Goal: Task Accomplishment & Management: Manage account settings

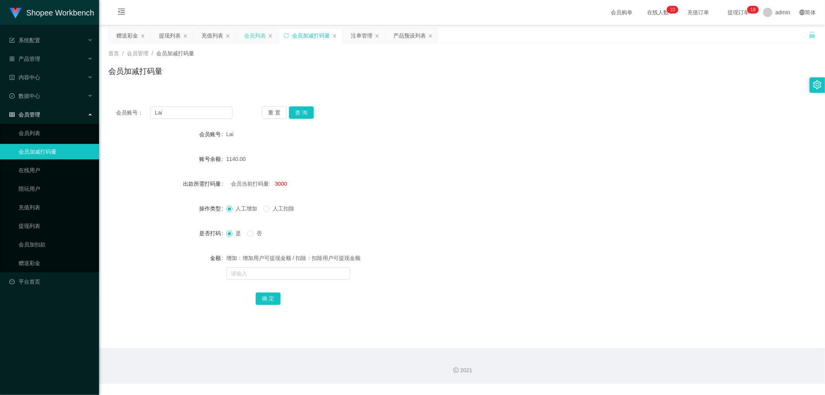
click at [257, 35] on div "会员列表" at bounding box center [255, 35] width 22 height 15
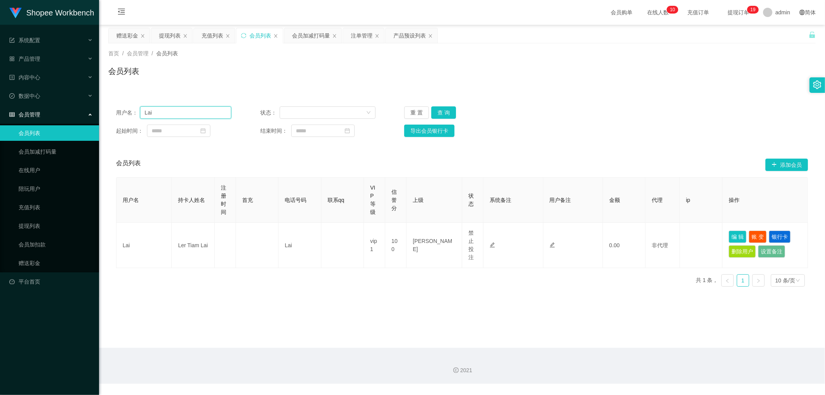
click at [194, 112] on input "Lai" at bounding box center [185, 112] width 91 height 12
paste input "jianluen"
type input "jianluen"
click at [443, 111] on button "查 询" at bounding box center [443, 112] width 25 height 12
click at [642, 117] on div "用户名： jianluen 状态： 重 置 查 询" at bounding box center [462, 112] width 692 height 12
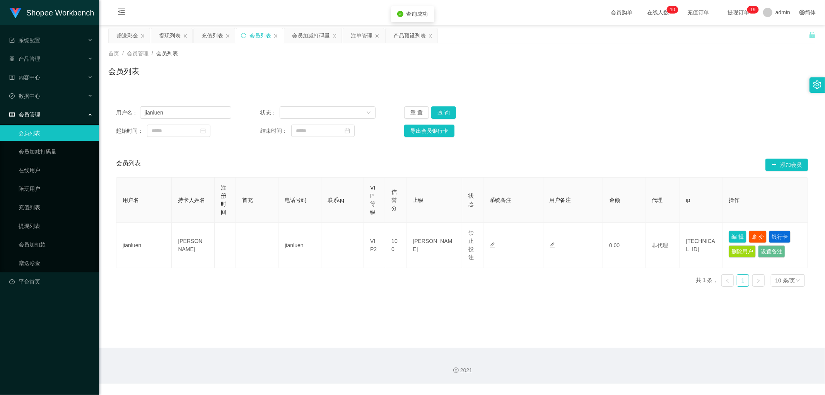
click at [654, 111] on div "用户名： jianluen 状态： 重 置 查 询" at bounding box center [462, 112] width 692 height 12
click at [357, 32] on div "注单管理" at bounding box center [362, 35] width 22 height 15
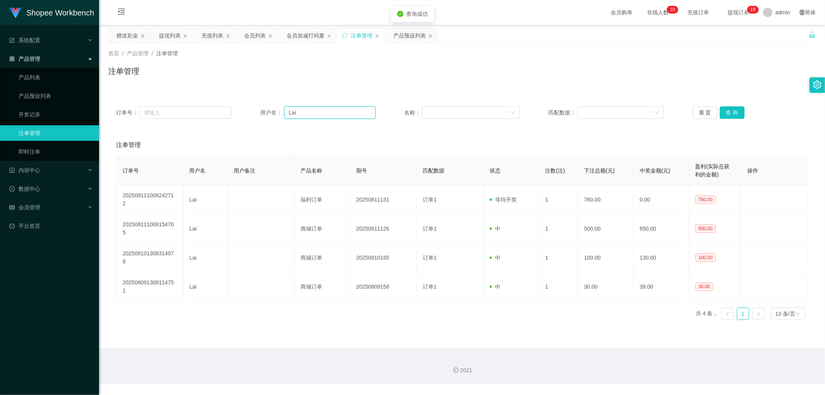
click at [323, 114] on input "Lai" at bounding box center [329, 112] width 91 height 12
paste input "jianluen"
type input "jianluen"
click at [724, 113] on button "查 询" at bounding box center [731, 112] width 25 height 12
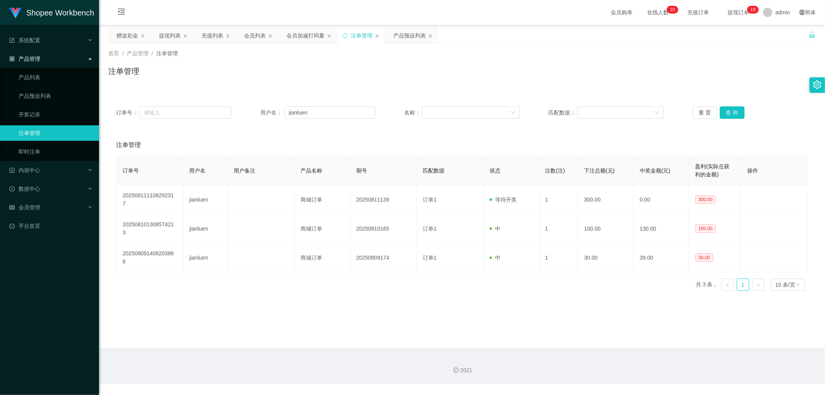
drag, startPoint x: 308, startPoint y: 74, endPoint x: 304, endPoint y: 51, distance: 23.6
click at [308, 73] on div "注单管理" at bounding box center [461, 74] width 707 height 18
click at [301, 32] on div "会员加减打码量" at bounding box center [305, 35] width 38 height 15
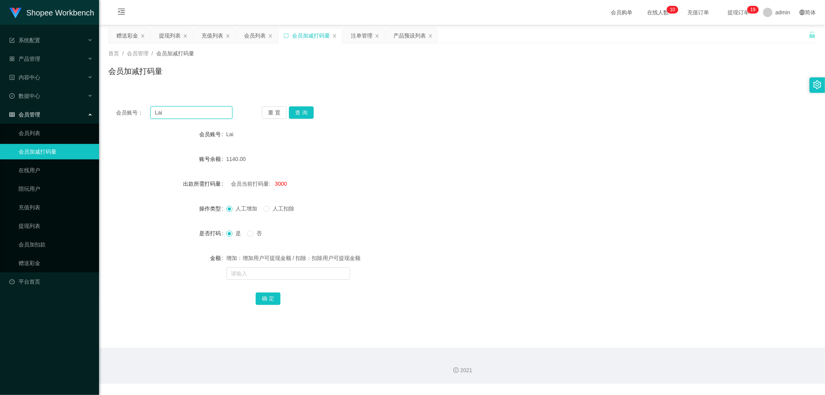
click at [191, 110] on input "Lai" at bounding box center [191, 112] width 82 height 12
paste input "jianluen"
type input "jianluen"
drag, startPoint x: 302, startPoint y: 111, endPoint x: 311, endPoint y: 112, distance: 9.3
click at [303, 111] on button "查 询" at bounding box center [301, 112] width 25 height 12
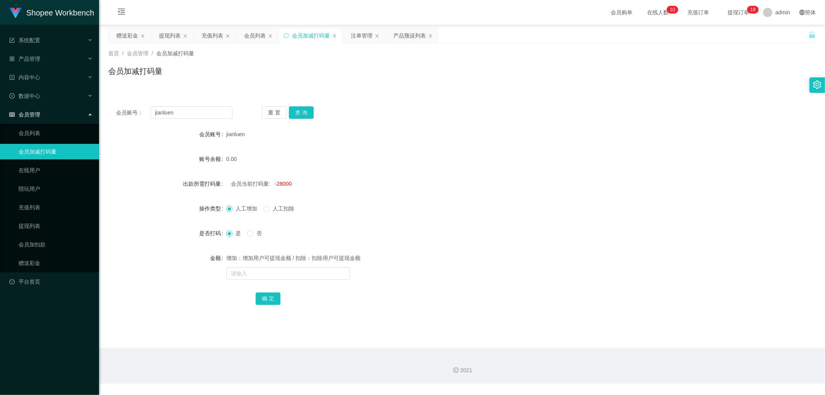
click at [435, 101] on div "会员账号： jianluen 重 置 查 询 会员账号 jianluen 账号余额 0.00 出款所需打码量 会员当前打码量: -28000 操作类型 人工增…" at bounding box center [461, 211] width 707 height 224
click at [254, 40] on div "会员列表" at bounding box center [255, 35] width 22 height 15
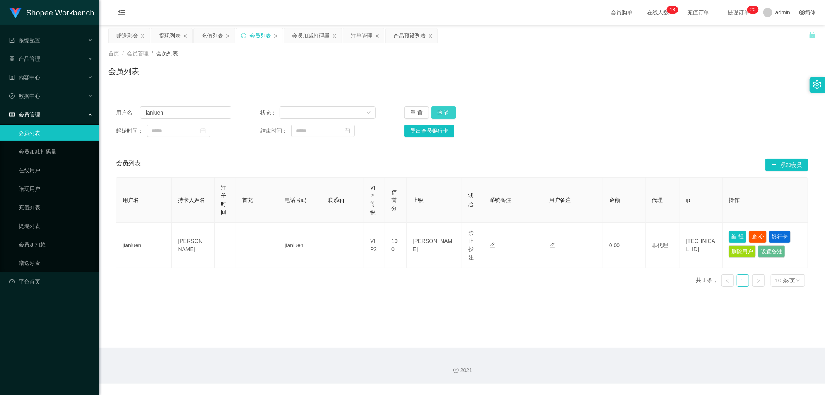
drag, startPoint x: 442, startPoint y: 115, endPoint x: 599, endPoint y: 111, distance: 157.0
click at [443, 115] on button "查 询" at bounding box center [443, 112] width 25 height 12
click at [599, 111] on div "用户名： jianluen 状态： 重 置 查 询" at bounding box center [462, 112] width 692 height 12
click at [442, 111] on button "查 询" at bounding box center [443, 112] width 25 height 12
drag, startPoint x: 438, startPoint y: 110, endPoint x: 586, endPoint y: 113, distance: 148.1
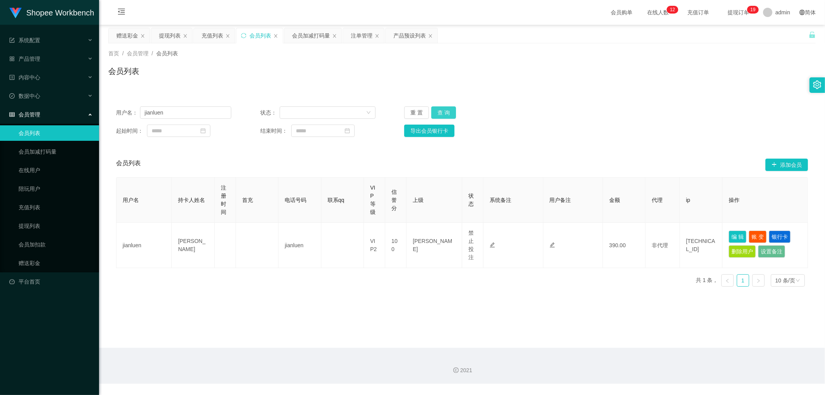
click at [438, 111] on button "查 询" at bounding box center [443, 112] width 25 height 12
drag, startPoint x: 197, startPoint y: 115, endPoint x: 204, endPoint y: 115, distance: 6.6
click at [198, 115] on input "jianluen" at bounding box center [185, 112] width 91 height 12
drag, startPoint x: 440, startPoint y: 109, endPoint x: 596, endPoint y: 118, distance: 156.8
click at [440, 109] on button "查 询" at bounding box center [443, 112] width 25 height 12
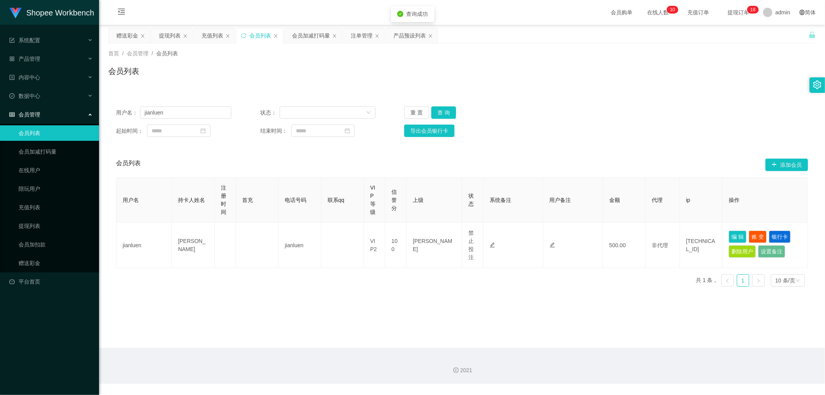
click at [610, 118] on div "用户名： jianluen 状态： 重 置 查 询" at bounding box center [462, 112] width 692 height 12
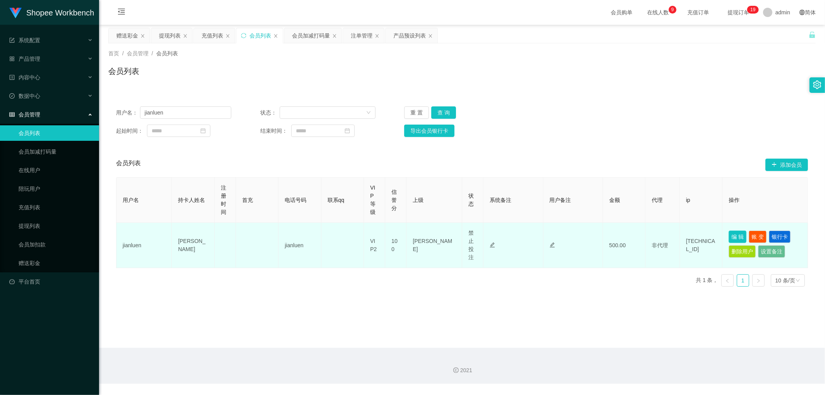
click at [731, 235] on button "编 辑" at bounding box center [737, 236] width 18 height 12
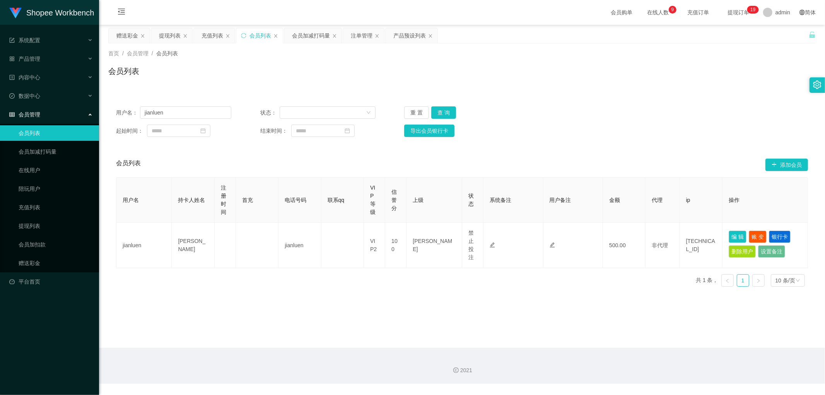
type input "jianluen"
type input "[PERSON_NAME]"
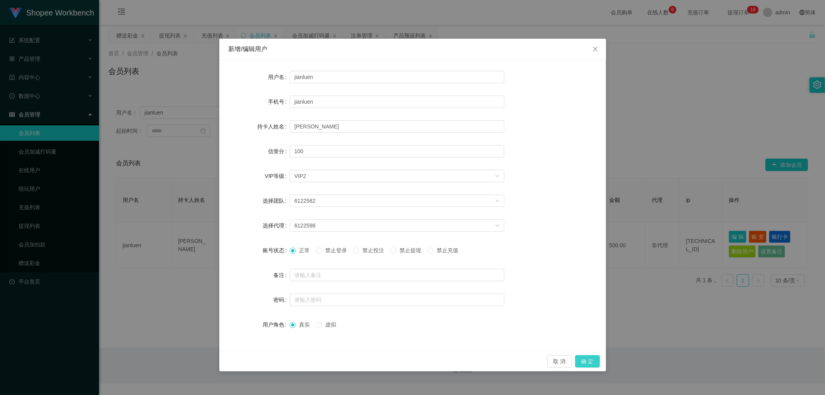
click at [586, 362] on button "确 定" at bounding box center [587, 361] width 25 height 12
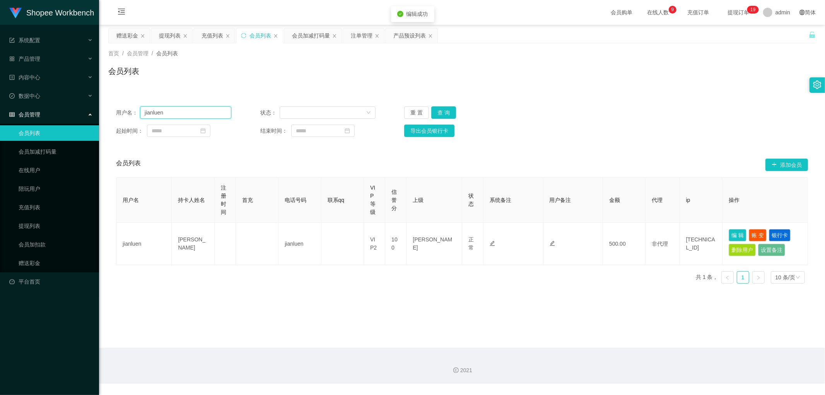
drag, startPoint x: 179, startPoint y: 111, endPoint x: 6, endPoint y: 132, distance: 174.8
click at [17, 130] on section "Shopee Workbench 系统配置 产品管理 产品列表 产品预设列表 开奖记录 注单管理 即时注单 内容中心 数据中心 会员管理 会员列表 会员加减打…" at bounding box center [412, 191] width 825 height 383
drag, startPoint x: 351, startPoint y: 82, endPoint x: 348, endPoint y: 57, distance: 24.8
click at [349, 78] on div "会员列表" at bounding box center [461, 74] width 707 height 18
click at [368, 36] on div "注单管理" at bounding box center [362, 35] width 22 height 15
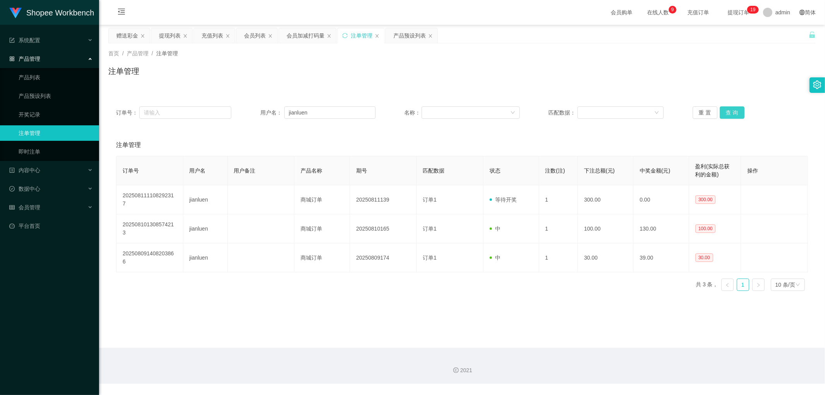
click at [733, 109] on button "查 询" at bounding box center [731, 112] width 25 height 12
click at [308, 32] on div "会员加减打码量" at bounding box center [305, 35] width 38 height 15
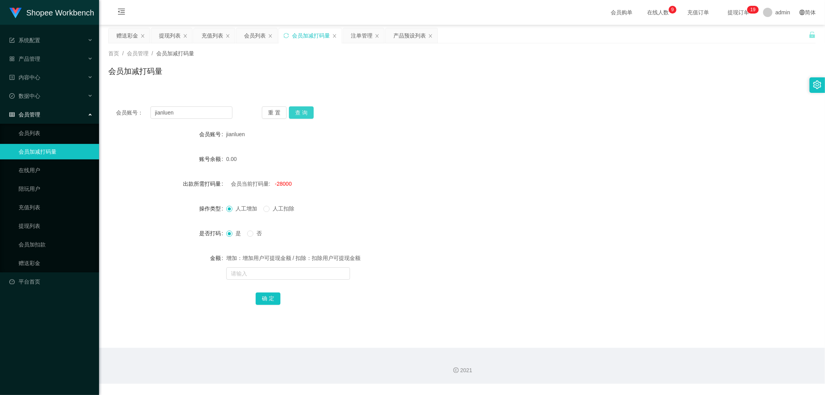
drag, startPoint x: 300, startPoint y: 114, endPoint x: 396, endPoint y: 121, distance: 96.5
click at [300, 114] on button "查 询" at bounding box center [301, 112] width 25 height 12
click at [418, 119] on div "会员账号： jianluen 重 置 查 询 会员账号 jianluen 账号余额 500.00 出款所需打码量 会员当前打码量: -1542515 操作类型…" at bounding box center [461, 211] width 707 height 224
click at [256, 38] on div "会员列表" at bounding box center [255, 35] width 22 height 15
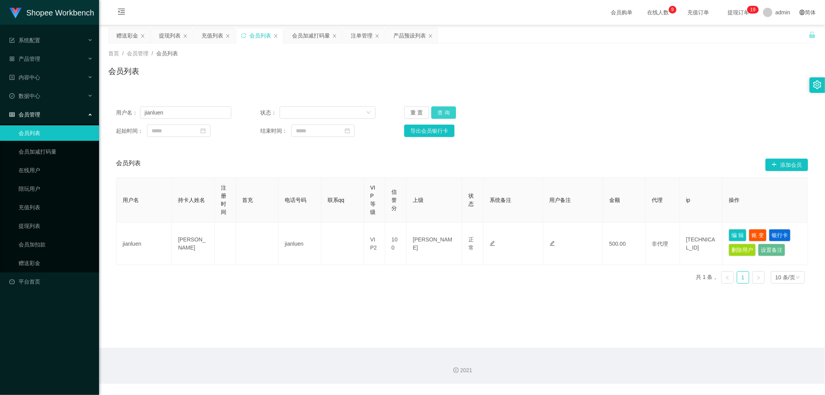
drag, startPoint x: 443, startPoint y: 113, endPoint x: 685, endPoint y: 101, distance: 241.9
click at [444, 113] on button "查 询" at bounding box center [443, 112] width 25 height 12
click at [448, 112] on button "查 询" at bounding box center [443, 112] width 25 height 12
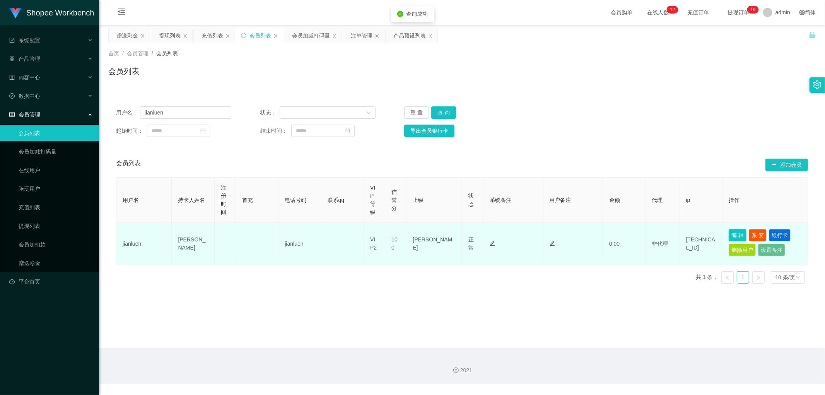
click at [733, 233] on button "编 辑" at bounding box center [737, 235] width 18 height 12
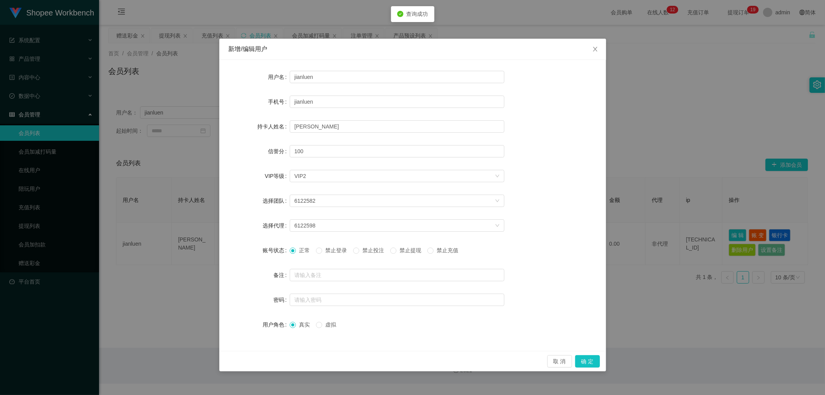
click at [366, 252] on span "禁止投注" at bounding box center [373, 250] width 28 height 6
click at [591, 365] on button "确 定" at bounding box center [587, 361] width 25 height 12
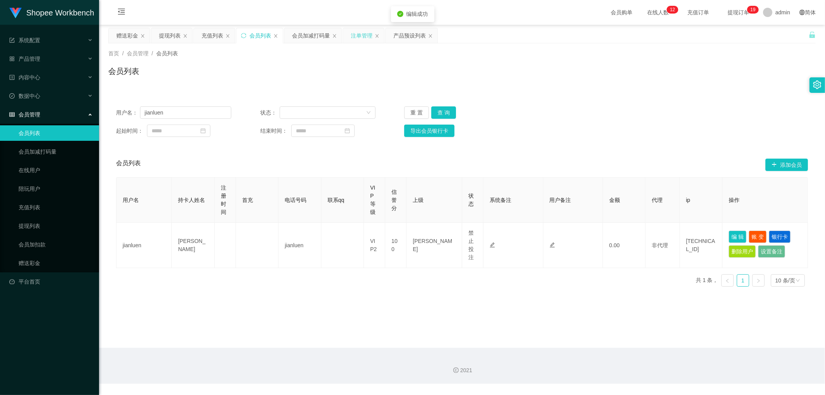
click at [354, 36] on div "注单管理" at bounding box center [362, 35] width 22 height 15
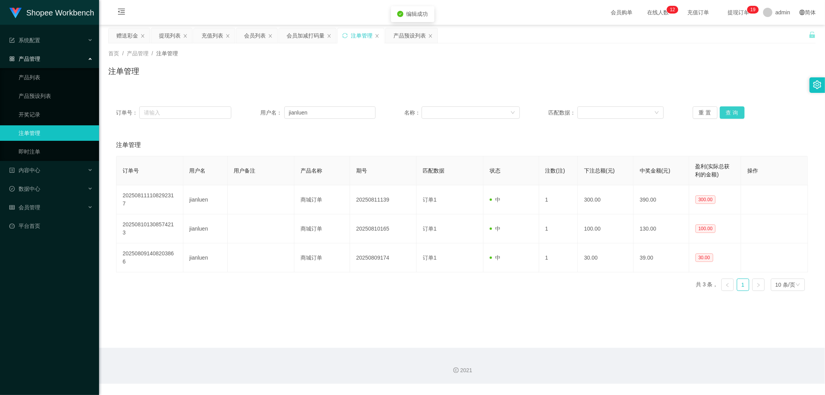
drag, startPoint x: 729, startPoint y: 112, endPoint x: 736, endPoint y: 120, distance: 10.1
click at [731, 113] on button "查 询" at bounding box center [731, 112] width 25 height 12
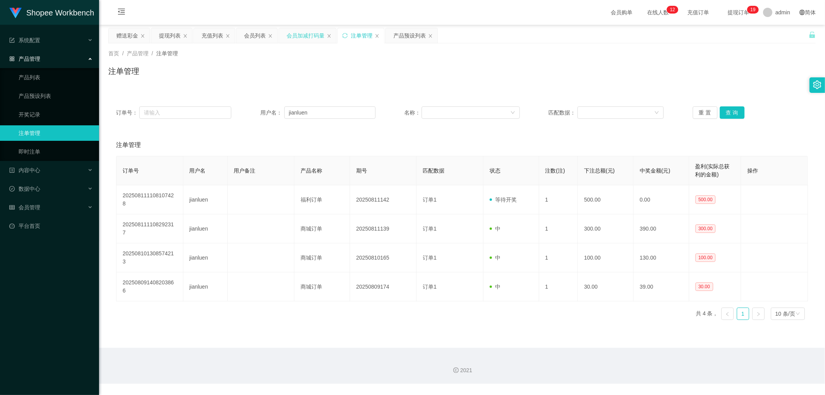
click at [315, 30] on div "会员加减打码量" at bounding box center [305, 35] width 38 height 15
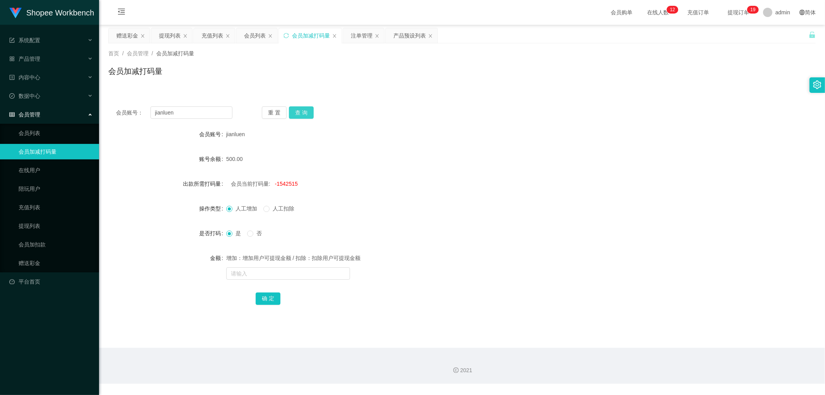
drag, startPoint x: 302, startPoint y: 114, endPoint x: 324, endPoint y: 167, distance: 57.7
click at [303, 114] on button "查 询" at bounding box center [301, 112] width 25 height 12
click at [283, 183] on span "-1542015" at bounding box center [286, 184] width 23 height 6
copy span "1542015"
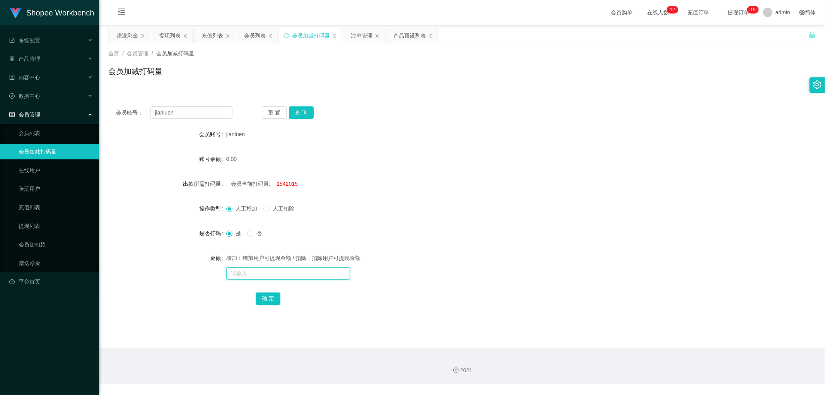
click at [260, 274] on input "text" at bounding box center [288, 273] width 124 height 12
paste input "1542015"
type input "1542015"
click at [273, 301] on button "确 定" at bounding box center [268, 298] width 25 height 12
click at [272, 275] on input "text" at bounding box center [288, 273] width 124 height 12
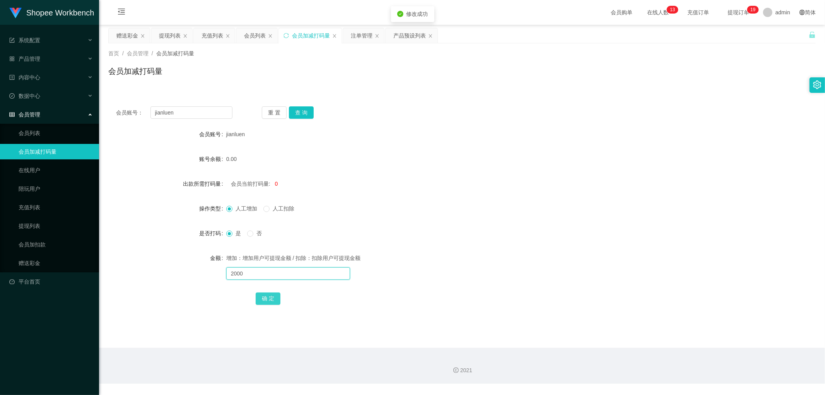
type input "2000"
click at [273, 299] on button "确 定" at bounding box center [268, 298] width 25 height 12
drag, startPoint x: 400, startPoint y: 225, endPoint x: 404, endPoint y: 225, distance: 3.9
click at [401, 223] on form "会员账号 jianluen 账号余额 0.00 出款所需打码量 会员当前打码量: 2000 操作类型 人工增加 人工扣除 是否打码 是 否 金额 增加：增加用…" at bounding box center [461, 215] width 707 height 179
click at [258, 37] on div "会员列表" at bounding box center [255, 35] width 22 height 15
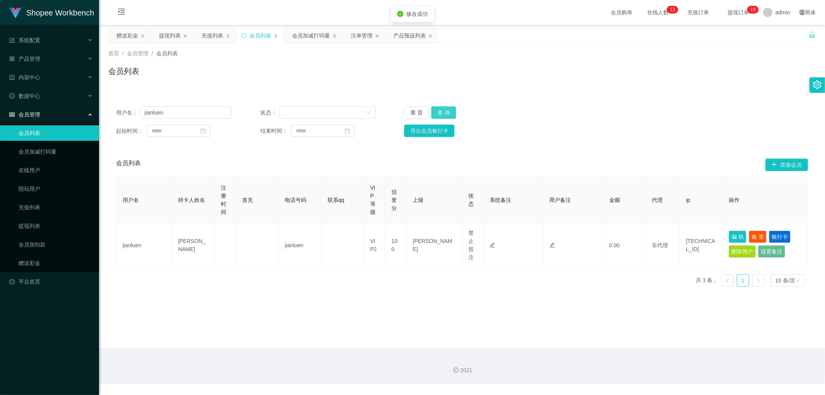
drag, startPoint x: 436, startPoint y: 110, endPoint x: 451, endPoint y: 110, distance: 15.1
click at [437, 110] on button "查 询" at bounding box center [443, 112] width 25 height 12
click at [195, 107] on input "jianluen" at bounding box center [185, 112] width 91 height 12
paste input "bibuqqi"
type input "bibuqqi"
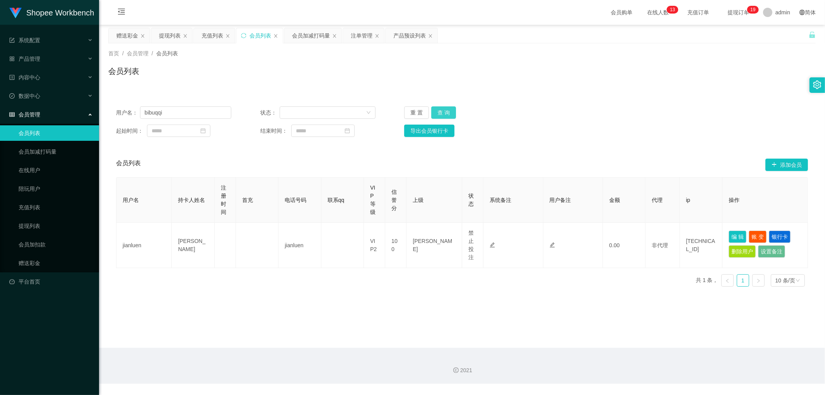
drag, startPoint x: 440, startPoint y: 110, endPoint x: 534, endPoint y: 145, distance: 100.8
click at [441, 111] on button "查 询" at bounding box center [443, 112] width 25 height 12
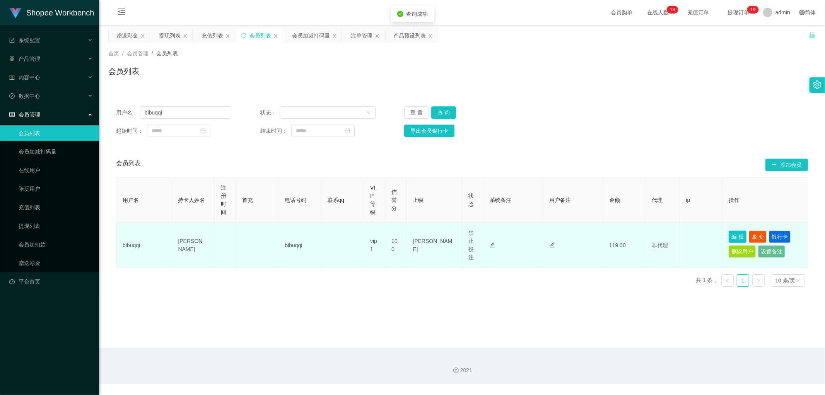
click at [729, 237] on button "编 辑" at bounding box center [737, 236] width 18 height 12
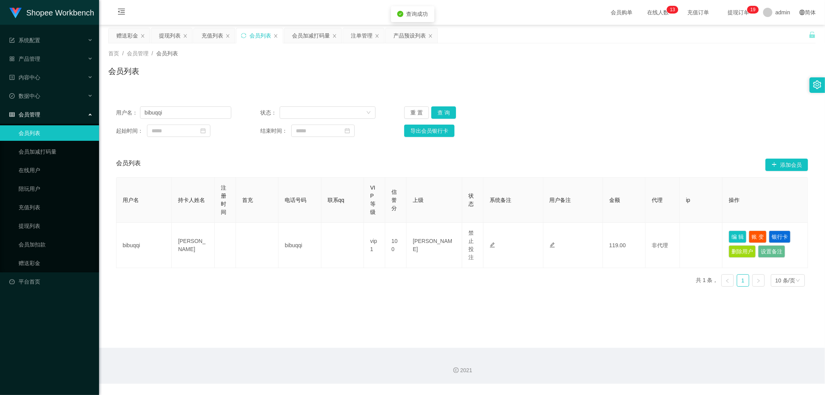
type input "bibuqqi"
type input "[PERSON_NAME]"
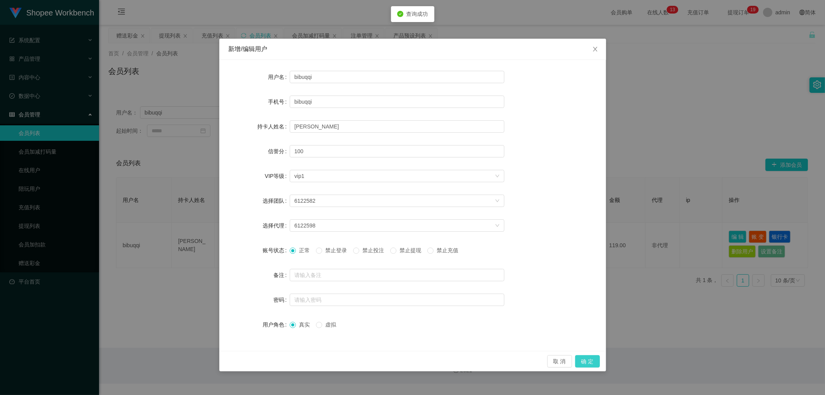
click at [593, 359] on button "确 定" at bounding box center [587, 361] width 25 height 12
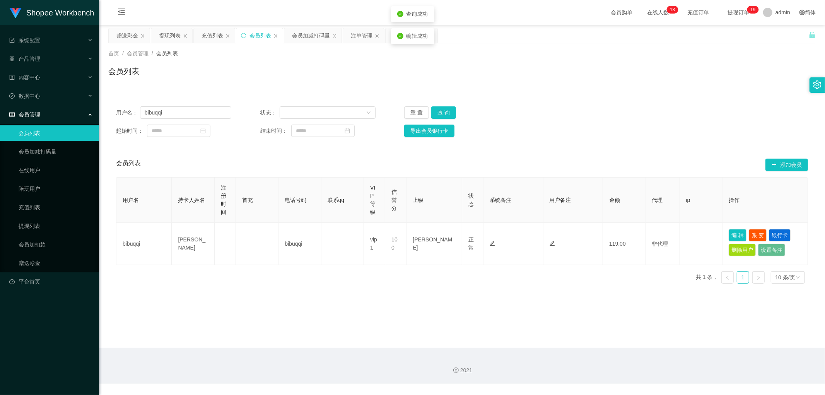
click at [359, 75] on div "会员列表" at bounding box center [461, 74] width 707 height 18
click at [361, 40] on div "注单管理" at bounding box center [362, 35] width 22 height 15
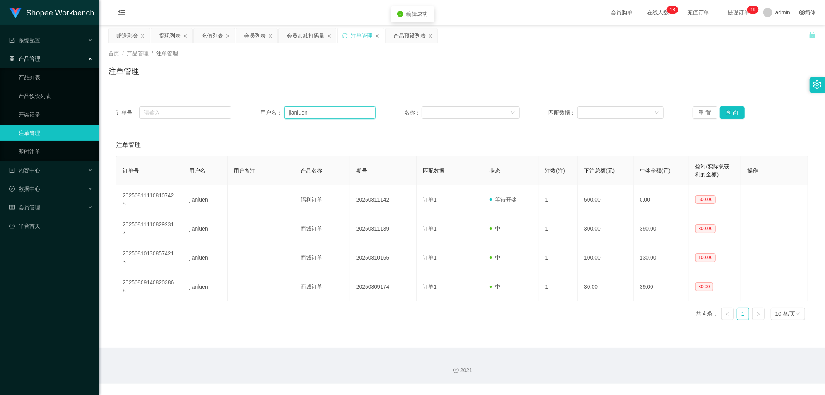
click at [315, 115] on input "jianluen" at bounding box center [329, 112] width 91 height 12
paste input "bibuqqi"
type input "bibuqqi"
click at [728, 113] on button "查 询" at bounding box center [731, 112] width 25 height 12
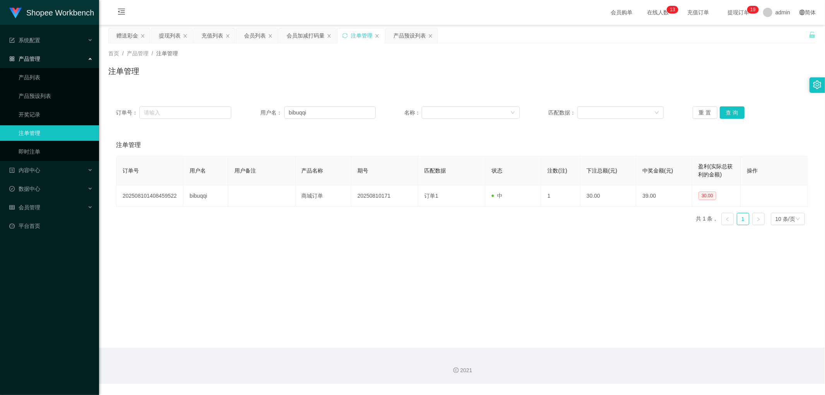
click at [342, 82] on div "注单管理" at bounding box center [461, 74] width 707 height 18
click at [304, 38] on div "会员加减打码量" at bounding box center [305, 35] width 38 height 15
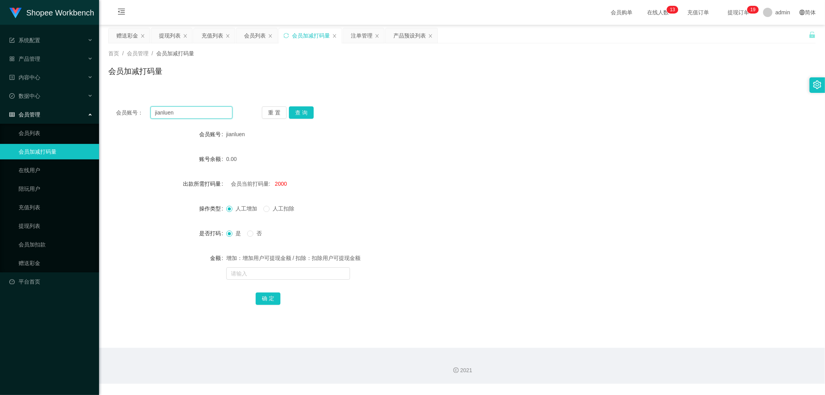
drag, startPoint x: 207, startPoint y: 111, endPoint x: 219, endPoint y: 115, distance: 13.0
click at [208, 111] on input "jianluen" at bounding box center [191, 112] width 82 height 12
paste input "bibuqqi"
type input "bibuqqi"
drag, startPoint x: 300, startPoint y: 111, endPoint x: 394, endPoint y: 118, distance: 95.0
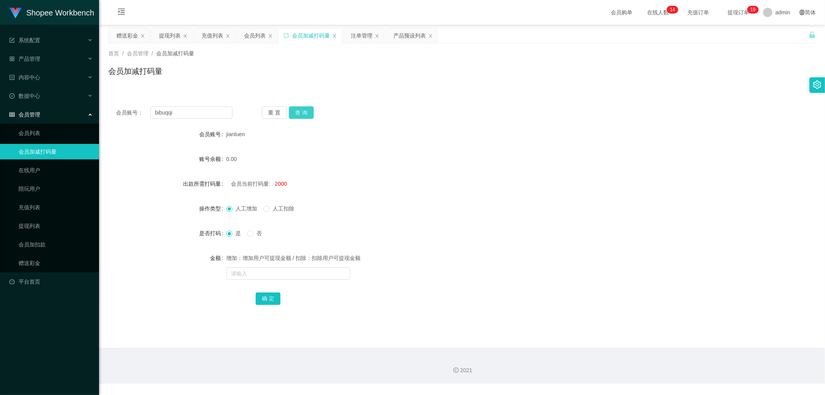
click at [300, 111] on button "查 询" at bounding box center [301, 112] width 25 height 12
click at [408, 120] on div "会员账号： bibuqqi 重 置 查 询 会员账号 bibuqqi 账号余额 119.00 出款所需打码量 会员当前打码量: 20 操作类型 人工增加 人工…" at bounding box center [461, 211] width 707 height 224
click at [413, 120] on div "会员账号： bibuqqi 重 置 查 询 会员账号 bibuqqi 账号余额 119.00 出款所需打码量 会员当前打码量: 20 操作类型 人工增加 人工…" at bounding box center [461, 211] width 707 height 224
drag, startPoint x: 423, startPoint y: 191, endPoint x: 414, endPoint y: 169, distance: 23.8
click at [422, 187] on div "会员当前打码量: 20" at bounding box center [432, 183] width 412 height 15
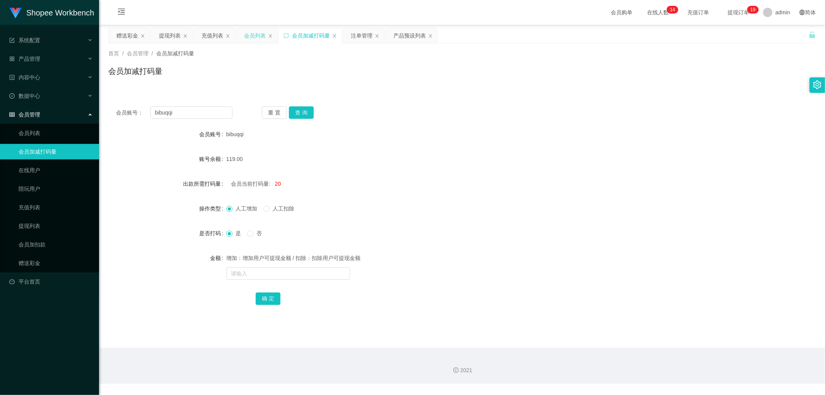
click at [250, 37] on div "会员列表" at bounding box center [255, 35] width 22 height 15
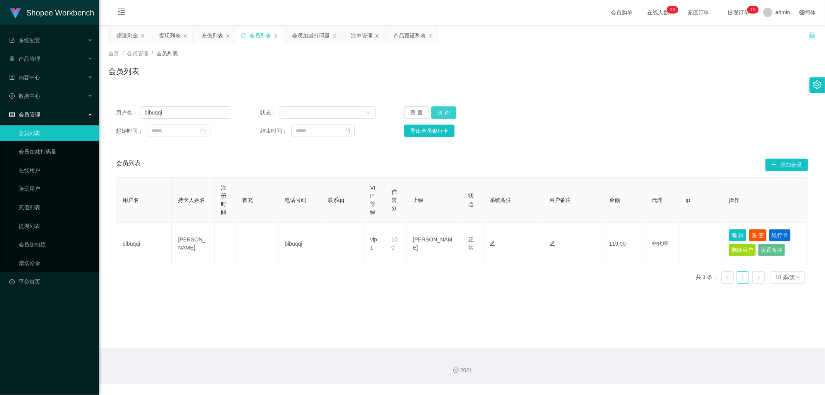
click at [445, 111] on button "查 询" at bounding box center [443, 112] width 25 height 12
drag, startPoint x: 308, startPoint y: 35, endPoint x: 307, endPoint y: 48, distance: 13.6
click at [308, 36] on div "会员加减打码量" at bounding box center [311, 35] width 38 height 15
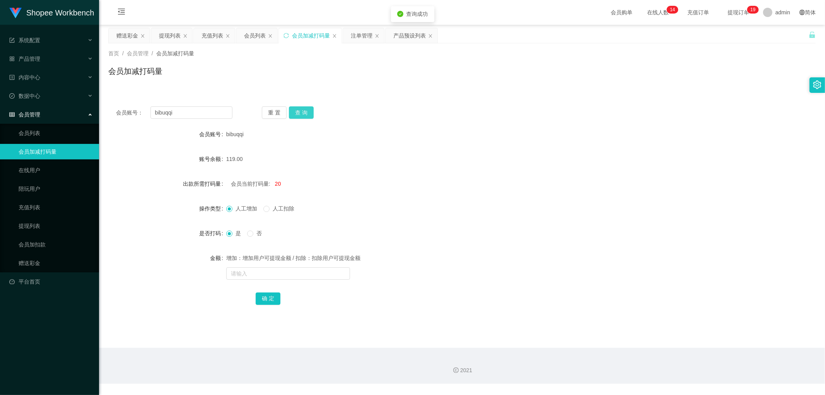
click at [304, 114] on button "查 询" at bounding box center [301, 112] width 25 height 12
click at [423, 130] on div "bibuqqi" at bounding box center [432, 133] width 412 height 15
click at [425, 133] on div "bibuqqi" at bounding box center [432, 133] width 412 height 15
click at [232, 233] on span "是" at bounding box center [238, 233] width 12 height 6
click at [423, 182] on div "会员当前打码量: 120" at bounding box center [432, 183] width 412 height 15
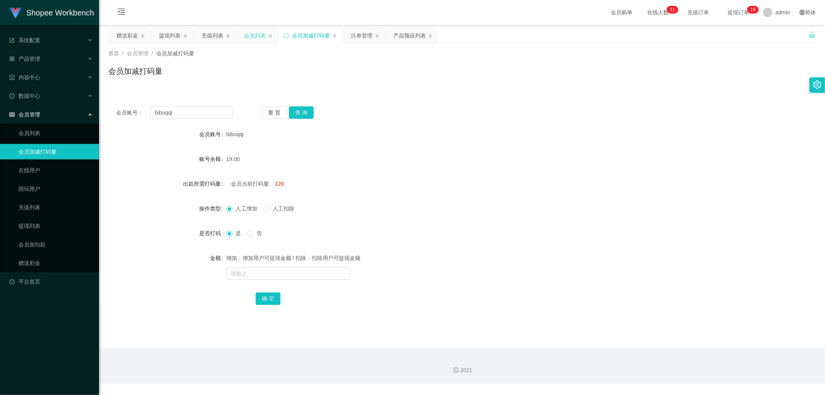
click at [258, 35] on div "会员列表" at bounding box center [255, 35] width 22 height 15
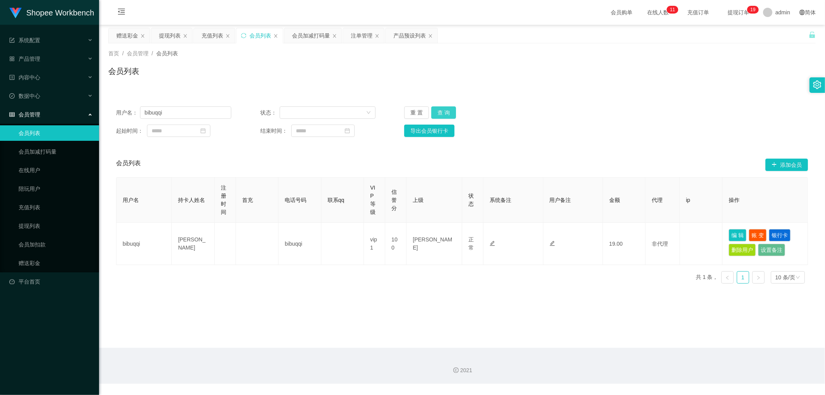
drag, startPoint x: 444, startPoint y: 110, endPoint x: 685, endPoint y: 122, distance: 241.9
click at [452, 111] on button "查 询" at bounding box center [443, 112] width 25 height 12
click at [685, 122] on div "用户名： bibuqqi 状态： 重 置 查 询 起始时间： 结束时间： 导出会员银行卡" at bounding box center [461, 122] width 707 height 46
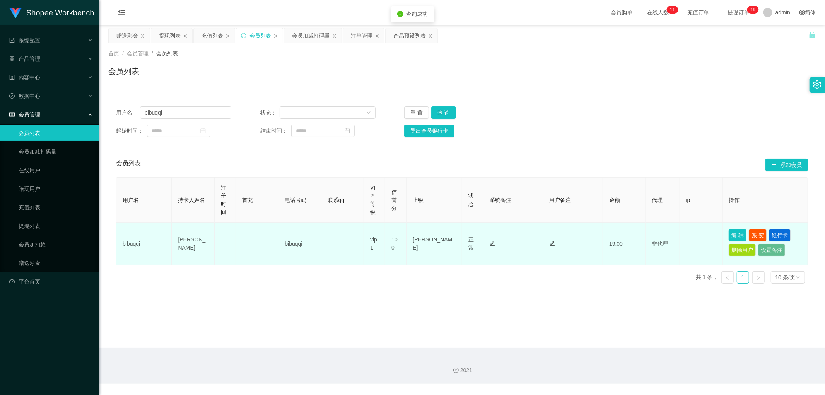
click at [731, 230] on button "编 辑" at bounding box center [737, 235] width 18 height 12
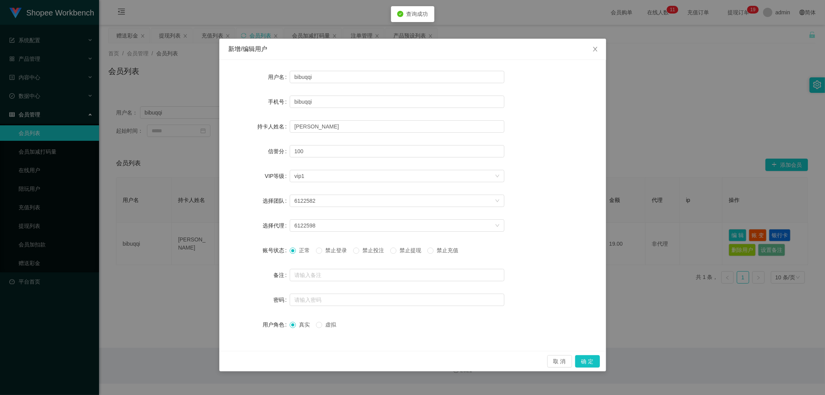
drag, startPoint x: 370, startPoint y: 249, endPoint x: 381, endPoint y: 259, distance: 15.1
click at [370, 249] on span "禁止投注" at bounding box center [373, 250] width 28 height 6
click at [582, 361] on button "确 定" at bounding box center [587, 361] width 25 height 12
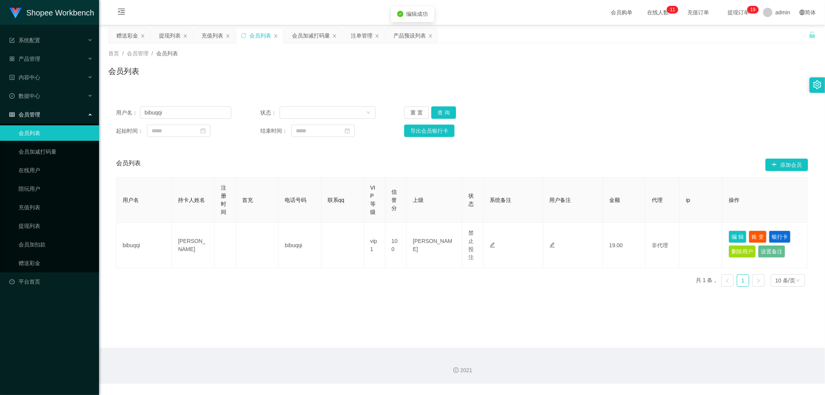
drag, startPoint x: 363, startPoint y: 66, endPoint x: 364, endPoint y: 51, distance: 15.5
click at [363, 66] on div "会员列表" at bounding box center [461, 74] width 707 height 18
click at [363, 39] on div "注单管理" at bounding box center [362, 35] width 22 height 15
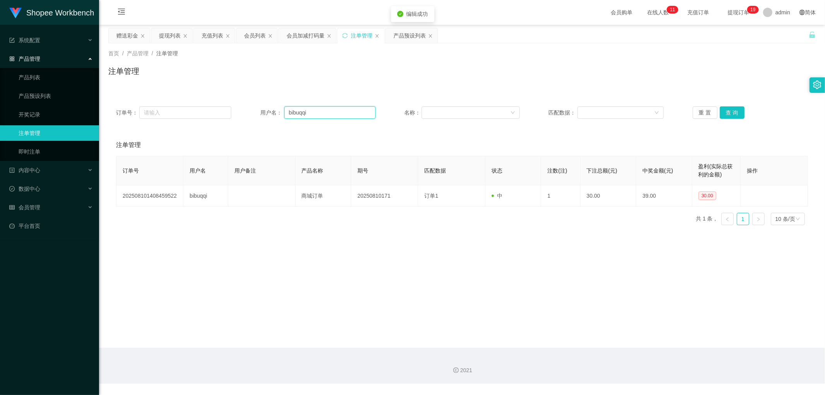
drag, startPoint x: 317, startPoint y: 109, endPoint x: 323, endPoint y: 109, distance: 5.8
click at [318, 109] on input "bibuqqi" at bounding box center [329, 112] width 91 height 12
click at [727, 112] on button "查 询" at bounding box center [731, 112] width 25 height 12
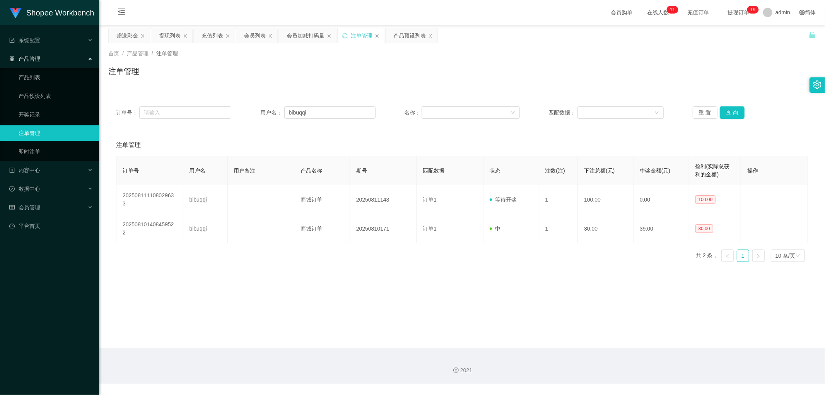
click at [303, 80] on div "注单管理" at bounding box center [461, 74] width 707 height 18
click at [298, 34] on div "会员加减打码量" at bounding box center [305, 35] width 38 height 15
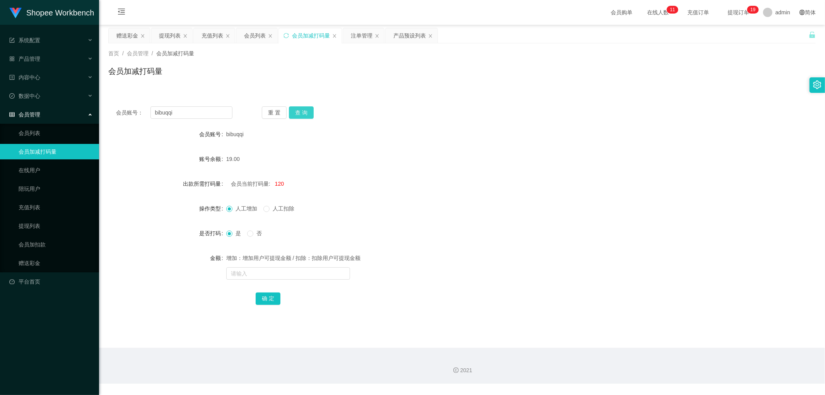
click at [299, 115] on button "查 询" at bounding box center [301, 112] width 25 height 12
click at [431, 100] on div "会员账号： bibuqqi 重 置 查 询 会员账号 bibuqqi 账号余额 19.00 出款所需打码量 会员当前打码量: 120 操作类型 人工增加 人工…" at bounding box center [461, 211] width 707 height 224
click at [252, 273] on input "text" at bounding box center [288, 273] width 124 height 12
type input "9080"
drag, startPoint x: 266, startPoint y: 301, endPoint x: 395, endPoint y: 256, distance: 136.9
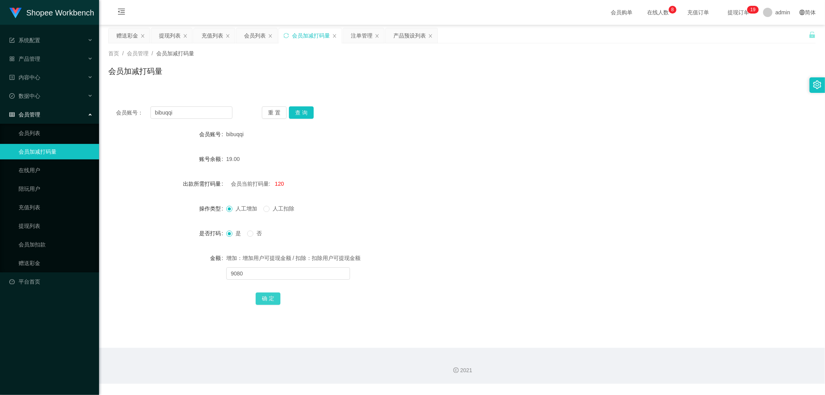
click at [267, 301] on button "确 定" at bounding box center [268, 298] width 25 height 12
click at [407, 252] on div "增加：增加用户可提现金额 / 扣除：扣除用户可提现金额" at bounding box center [432, 257] width 412 height 15
click at [284, 274] on input "text" at bounding box center [288, 273] width 124 height 12
drag, startPoint x: 249, startPoint y: 274, endPoint x: 199, endPoint y: 276, distance: 49.9
click at [199, 276] on div "金额 增加：增加用户可提现金额 / 扣除：扣除用户可提现金额 800" at bounding box center [461, 265] width 707 height 31
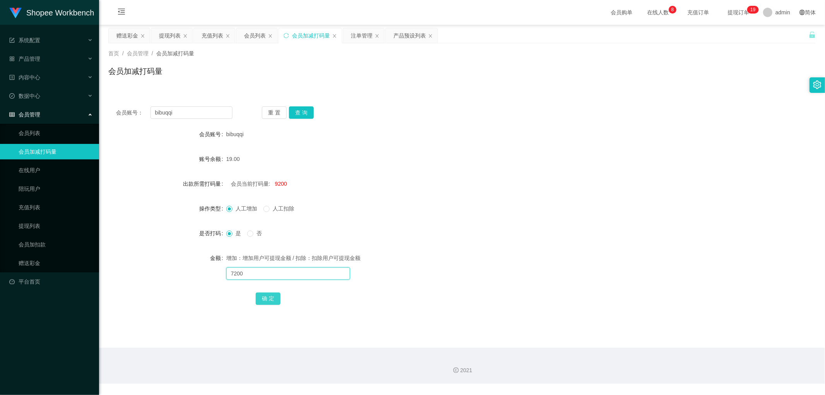
type input "7200"
drag, startPoint x: 269, startPoint y: 298, endPoint x: 291, endPoint y: 293, distance: 22.7
click at [269, 298] on button "确 定" at bounding box center [268, 298] width 25 height 12
click at [421, 255] on div "增加：增加用户可提现金额 / 扣除：扣除用户可提现金额" at bounding box center [432, 257] width 412 height 15
click at [426, 225] on div "是 否" at bounding box center [432, 232] width 412 height 15
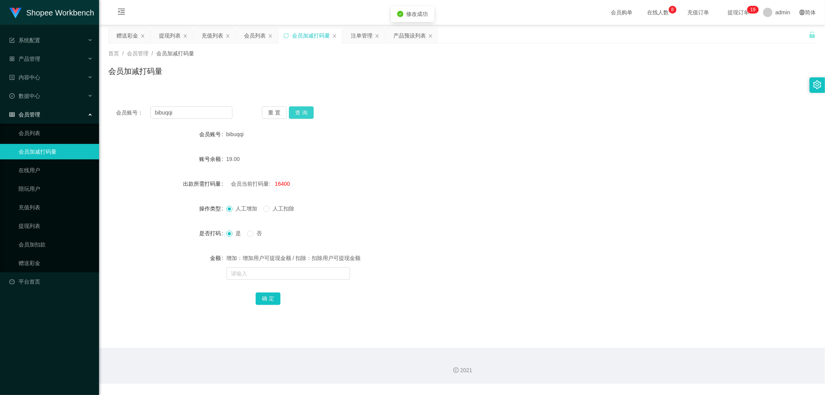
drag, startPoint x: 300, startPoint y: 112, endPoint x: 458, endPoint y: 170, distance: 168.0
click at [302, 114] on button "查 询" at bounding box center [301, 112] width 25 height 12
click at [457, 173] on form "会员账号 bibuqqi 账号余额 19.00 出款所需打码量 会员当前打码量: 16400 操作类型 人工增加 人工扣除 是否打码 是 否 金额 增加：增加…" at bounding box center [461, 215] width 707 height 179
click at [283, 184] on span "16400" at bounding box center [282, 184] width 15 height 6
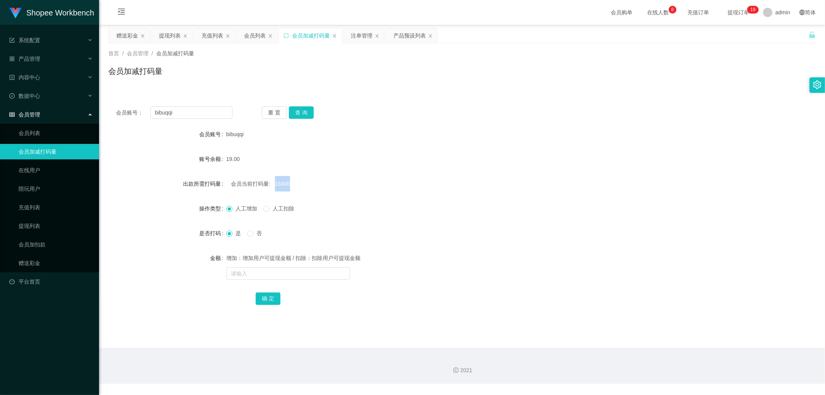
copy span "16400"
click at [267, 271] on input "text" at bounding box center [288, 273] width 124 height 12
paste input "16400"
type input "16400"
click at [273, 210] on span "人工扣除" at bounding box center [283, 208] width 28 height 6
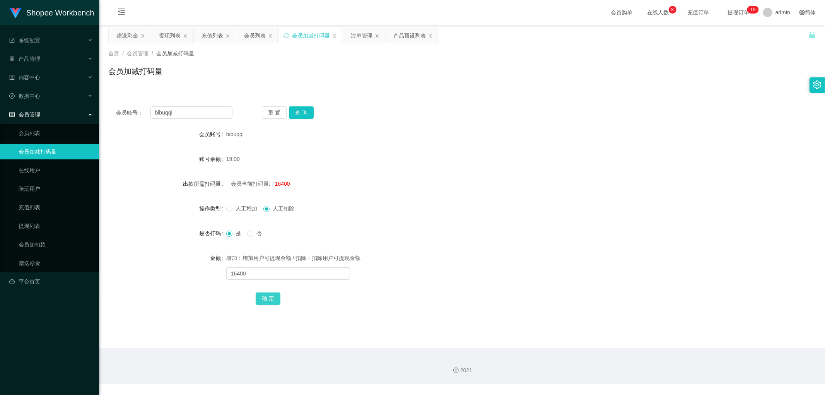
click at [272, 299] on button "确 定" at bounding box center [268, 298] width 25 height 12
click at [234, 206] on span "人工增加" at bounding box center [246, 208] width 28 height 6
click at [273, 267] on div "增加：增加用户可提现金额 / 扣除：扣除用户可提现金额" at bounding box center [432, 265] width 412 height 31
click at [276, 273] on input "text" at bounding box center [288, 273] width 124 height 12
type input "2000"
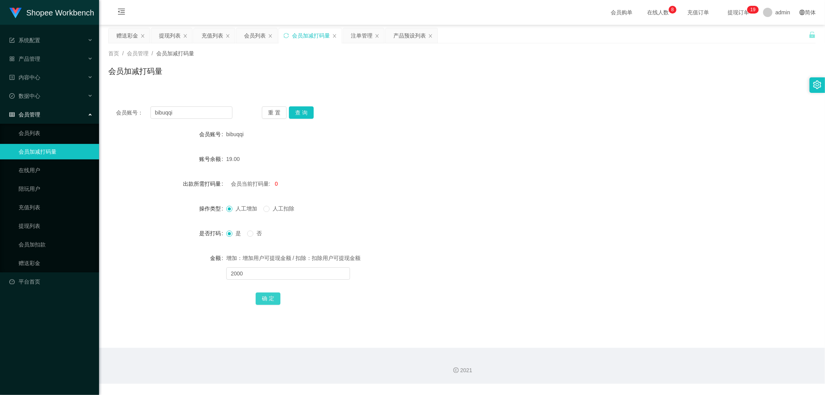
click at [268, 298] on button "确 定" at bounding box center [268, 298] width 25 height 12
click at [443, 188] on div "会员当前打码量: 2000" at bounding box center [432, 183] width 412 height 15
click at [250, 39] on div "会员列表" at bounding box center [255, 35] width 22 height 15
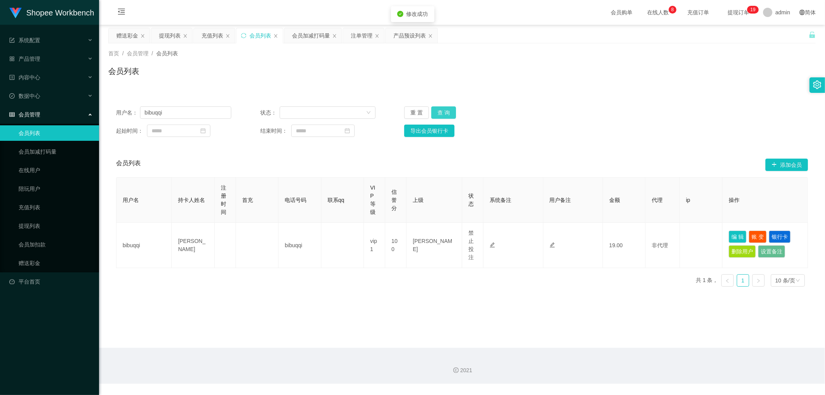
click at [438, 111] on button "查 询" at bounding box center [443, 112] width 25 height 12
click at [358, 37] on div "注单管理" at bounding box center [362, 35] width 22 height 15
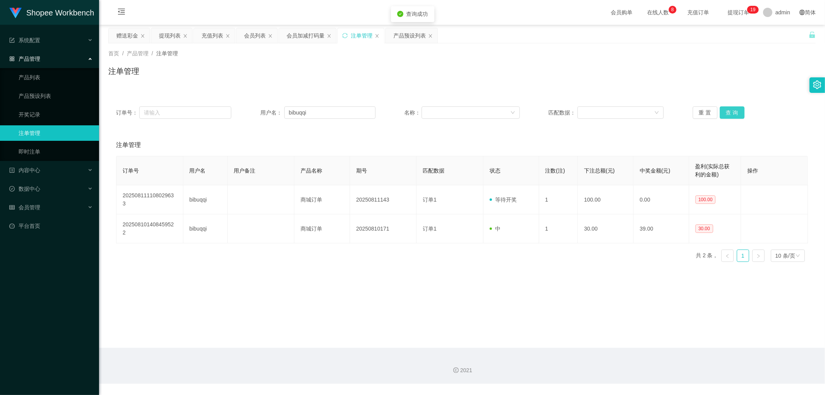
click at [725, 115] on button "查 询" at bounding box center [731, 112] width 25 height 12
click at [257, 39] on div "会员列表" at bounding box center [255, 35] width 22 height 15
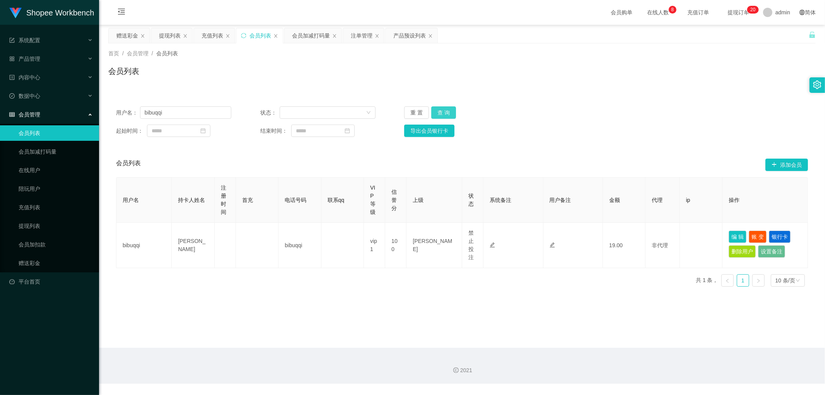
click at [439, 109] on button "查 询" at bounding box center [443, 112] width 25 height 12
